Goal: Download file/media

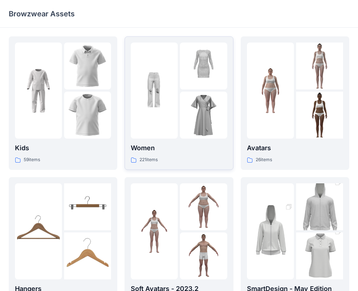
click at [182, 142] on div "Women 221 items" at bounding box center [179, 103] width 96 height 121
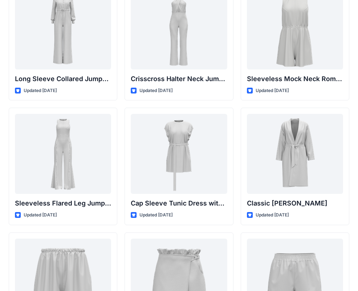
scroll to position [1476, 0]
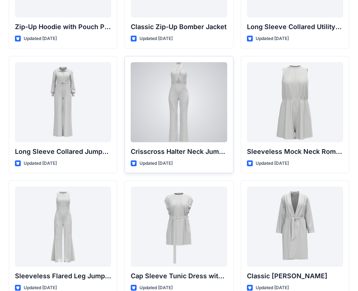
click at [201, 129] on div at bounding box center [179, 102] width 96 height 80
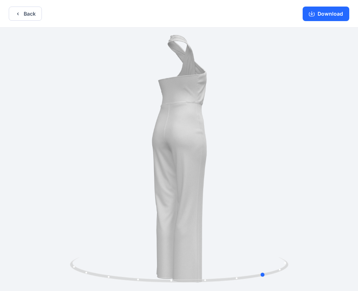
drag, startPoint x: 178, startPoint y: 281, endPoint x: 265, endPoint y: 182, distance: 131.5
click at [265, 182] on div at bounding box center [179, 160] width 358 height 265
click at [331, 13] on button "Download" at bounding box center [325, 14] width 47 height 15
